Goal: Information Seeking & Learning: Learn about a topic

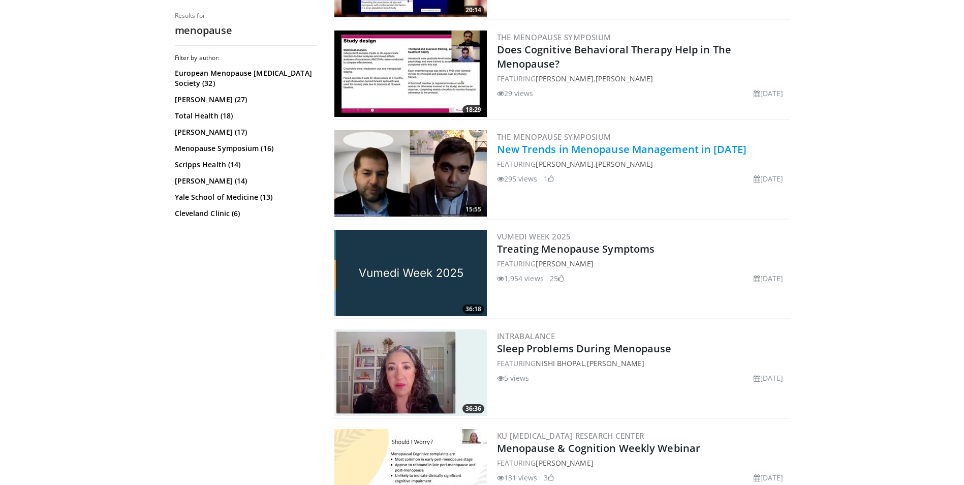
scroll to position [2083, 0]
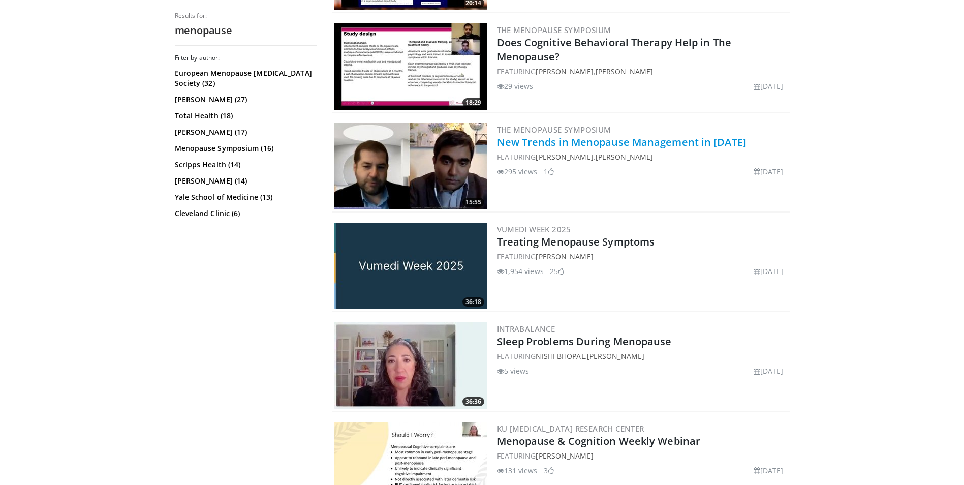
click at [604, 140] on link "New Trends in Menopause Management in 2024" at bounding box center [621, 142] width 249 height 14
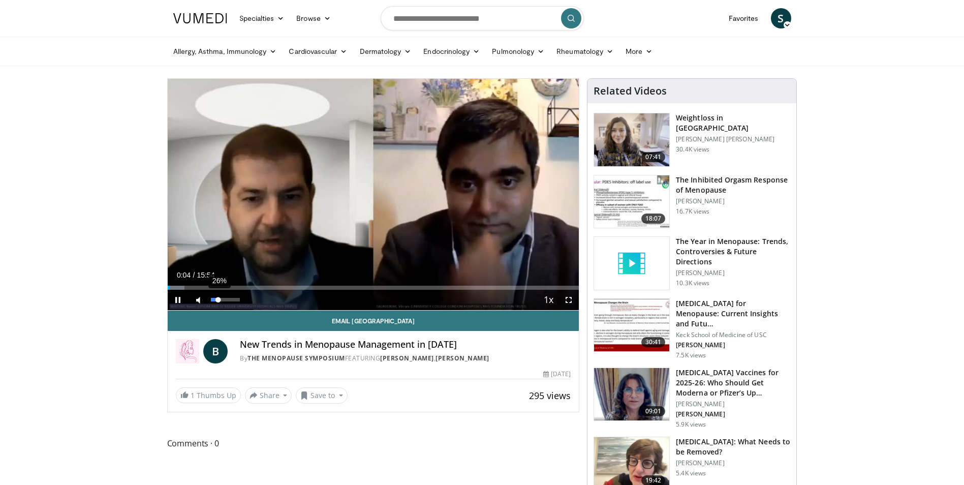
drag, startPoint x: 239, startPoint y: 301, endPoint x: 218, endPoint y: 301, distance: 20.3
click at [218, 301] on div "Volume Level" at bounding box center [215, 300] width 8 height 4
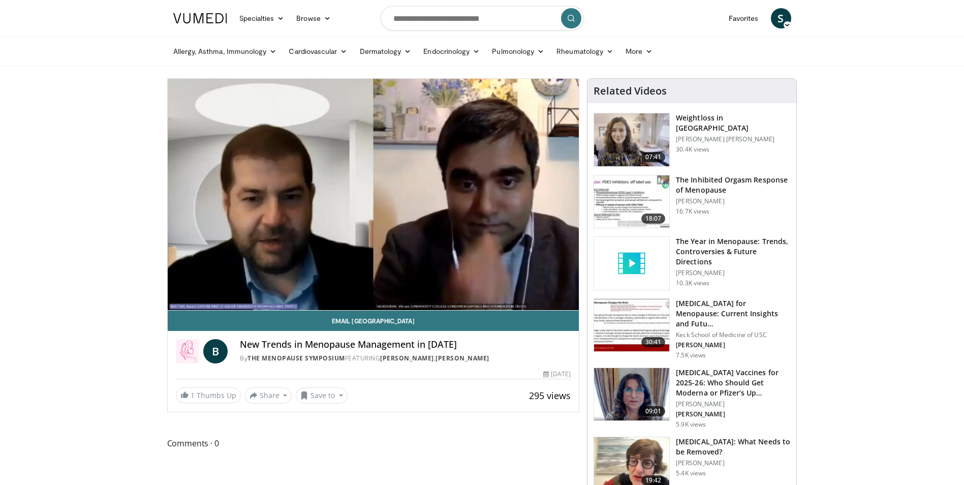
click at [697, 250] on h3 "The Year in Menopause: Trends, Controversies & Future Directions" at bounding box center [733, 251] width 114 height 30
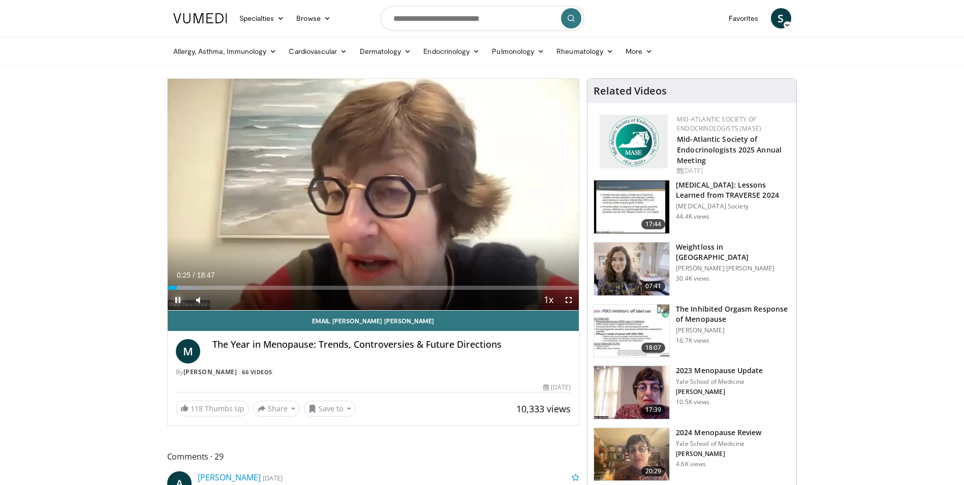
click at [175, 298] on span "Video Player" at bounding box center [178, 300] width 20 height 20
